Goal: Information Seeking & Learning: Understand process/instructions

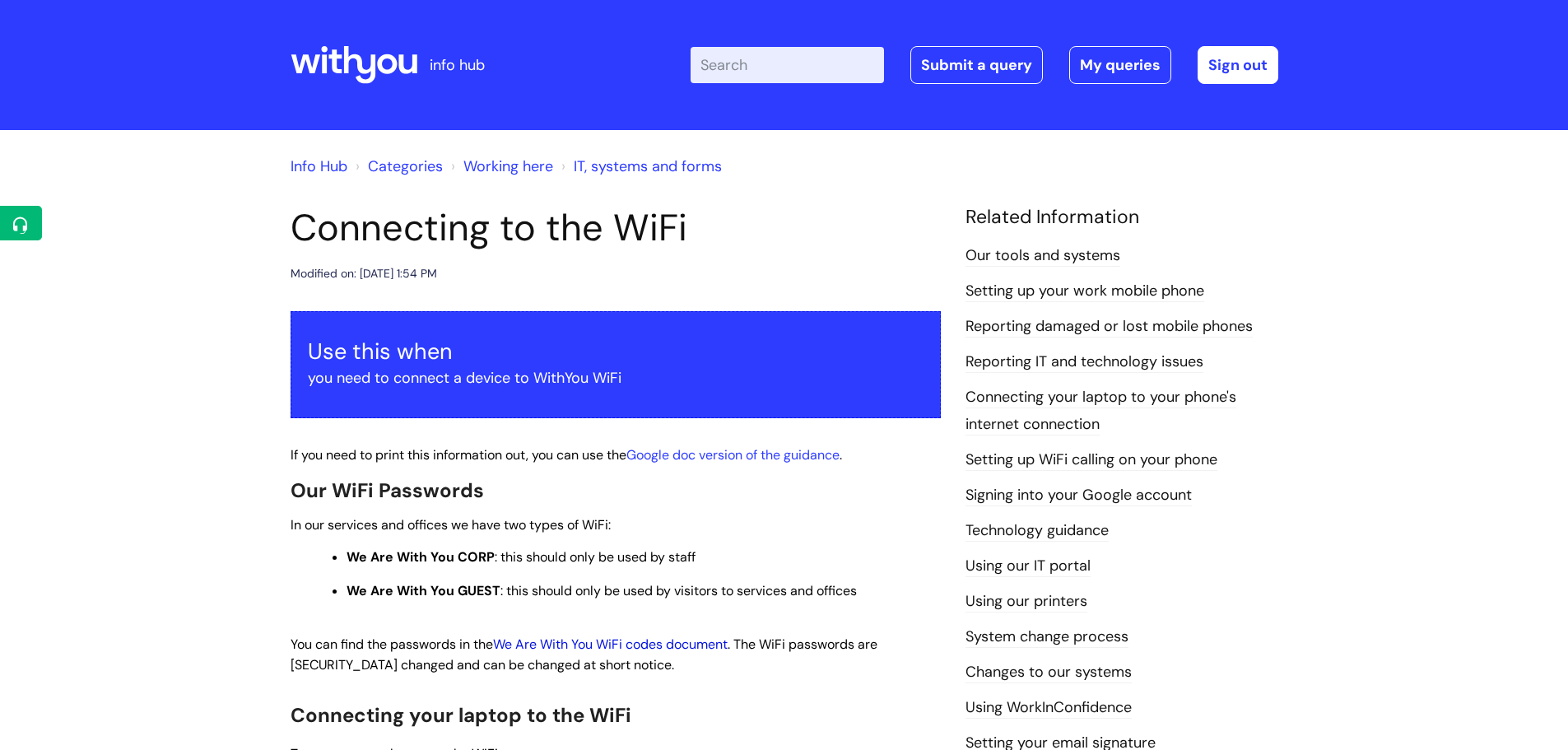
click at [662, 644] on link "We Are With You WiFi codes document" at bounding box center [610, 644] width 235 height 18
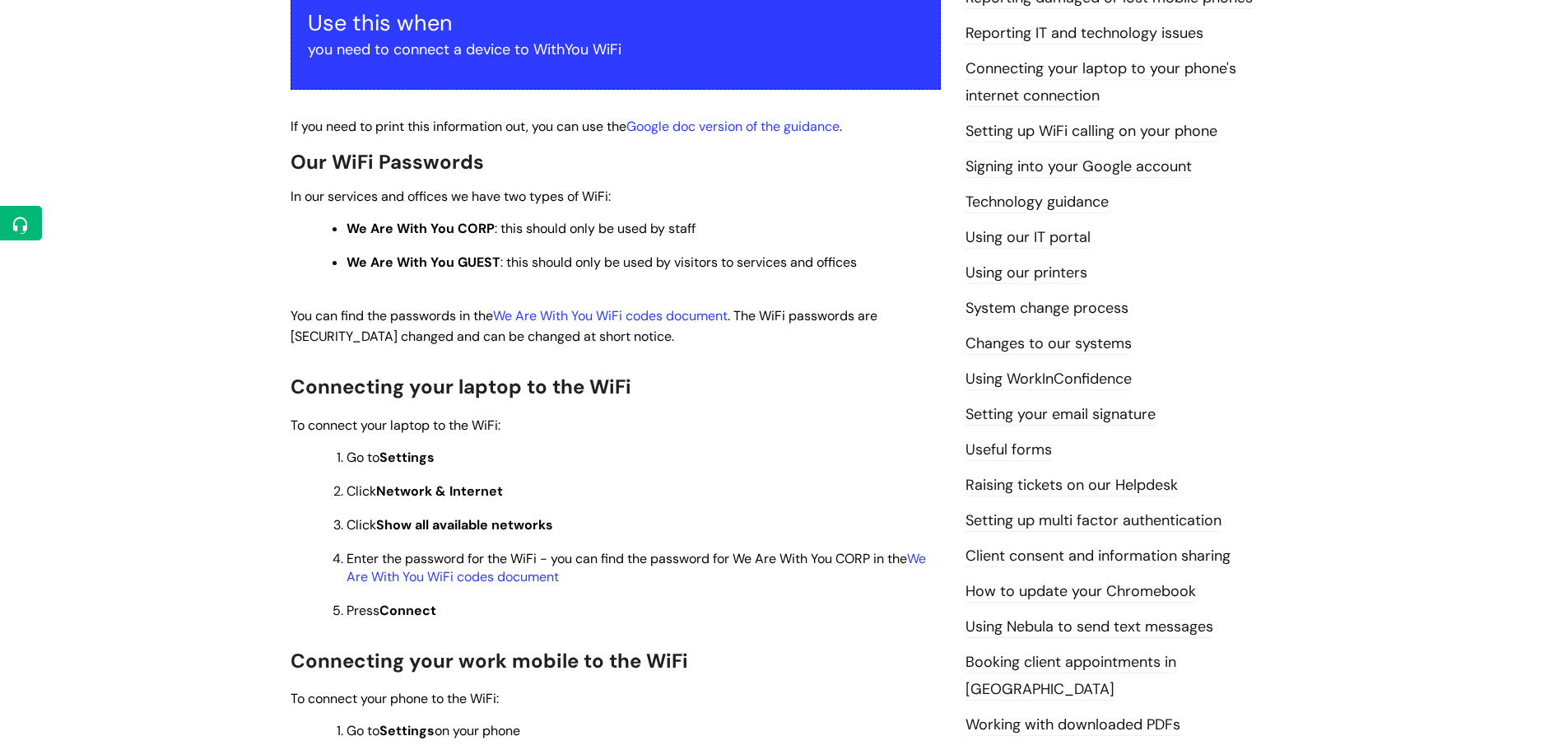
scroll to position [332, 0]
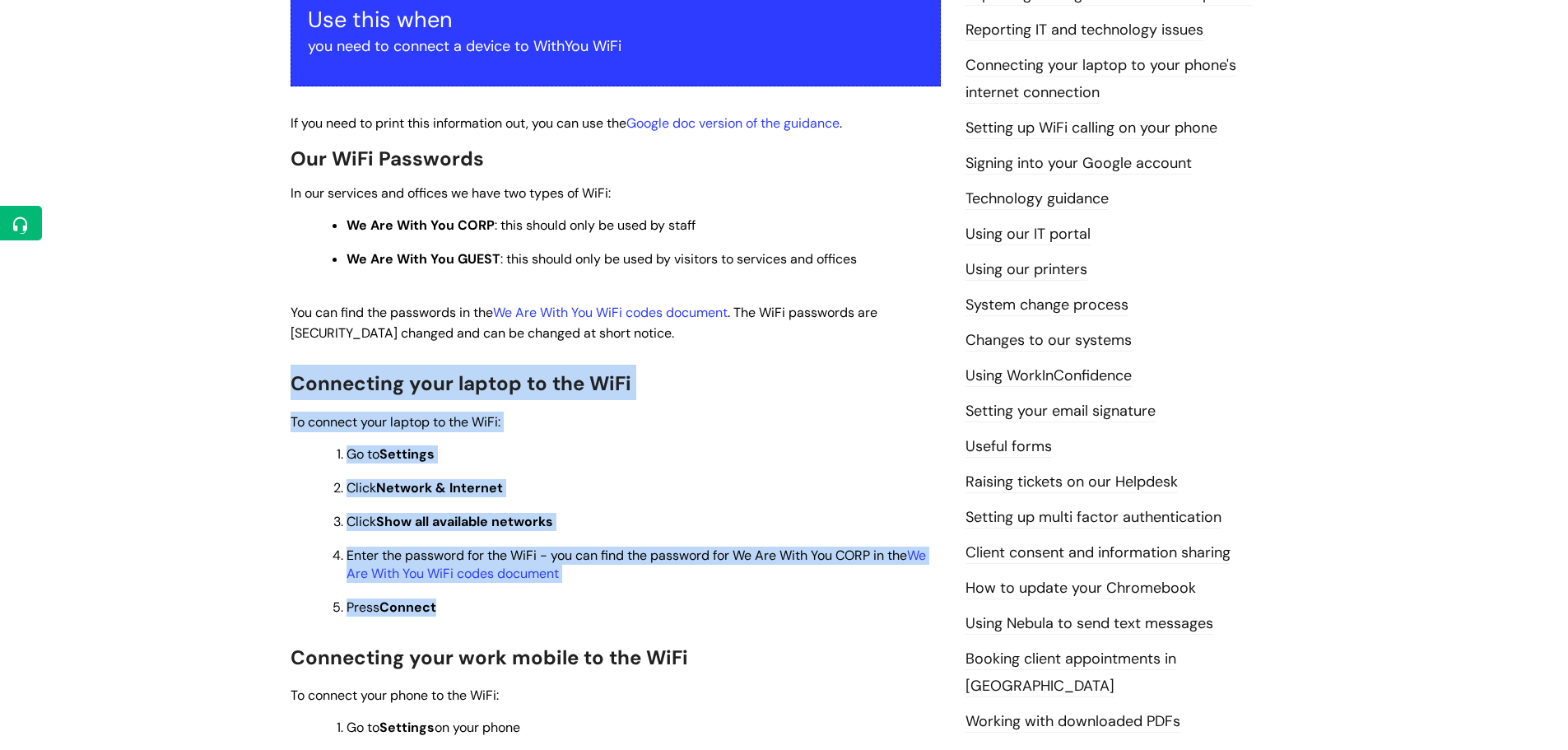
drag, startPoint x: 520, startPoint y: 608, endPoint x: 282, endPoint y: 386, distance: 325.5
click at [282, 386] on div "Connecting to the WiFi Modified on: Tue, 27 Feb, 2024 at 1:54 PM Use this when …" at bounding box center [615, 753] width 675 height 1757
copy div "Connecting your laptop to the WiFi To connect your laptop to the WiFi: Go to Se…"
